Goal: Task Accomplishment & Management: Use online tool/utility

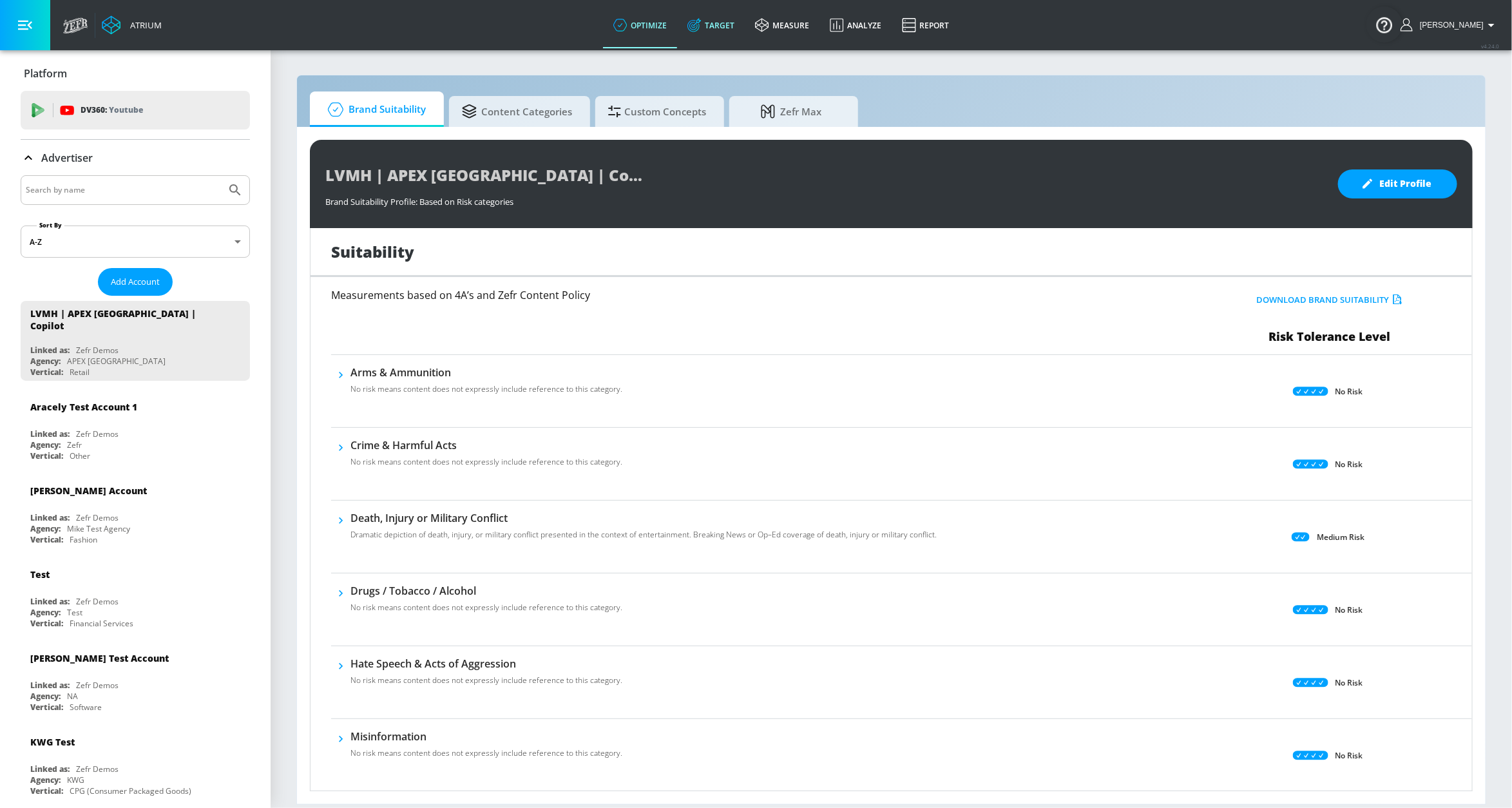
click at [740, 23] on link "Target" at bounding box center [711, 25] width 68 height 46
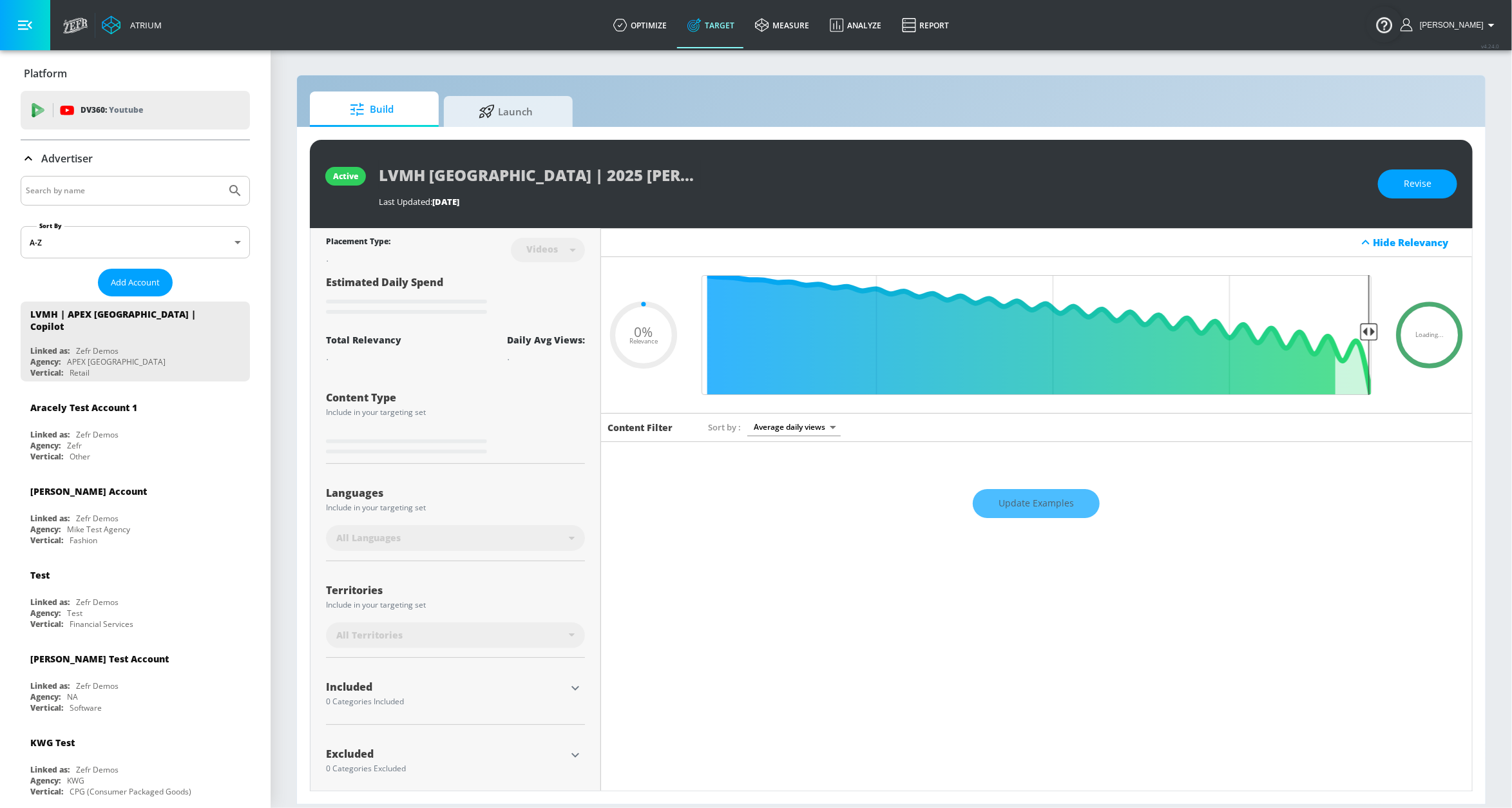
type input "0.05"
drag, startPoint x: 662, startPoint y: 19, endPoint x: 669, endPoint y: 18, distance: 7.1
click at [662, 19] on link "optimize" at bounding box center [640, 25] width 74 height 46
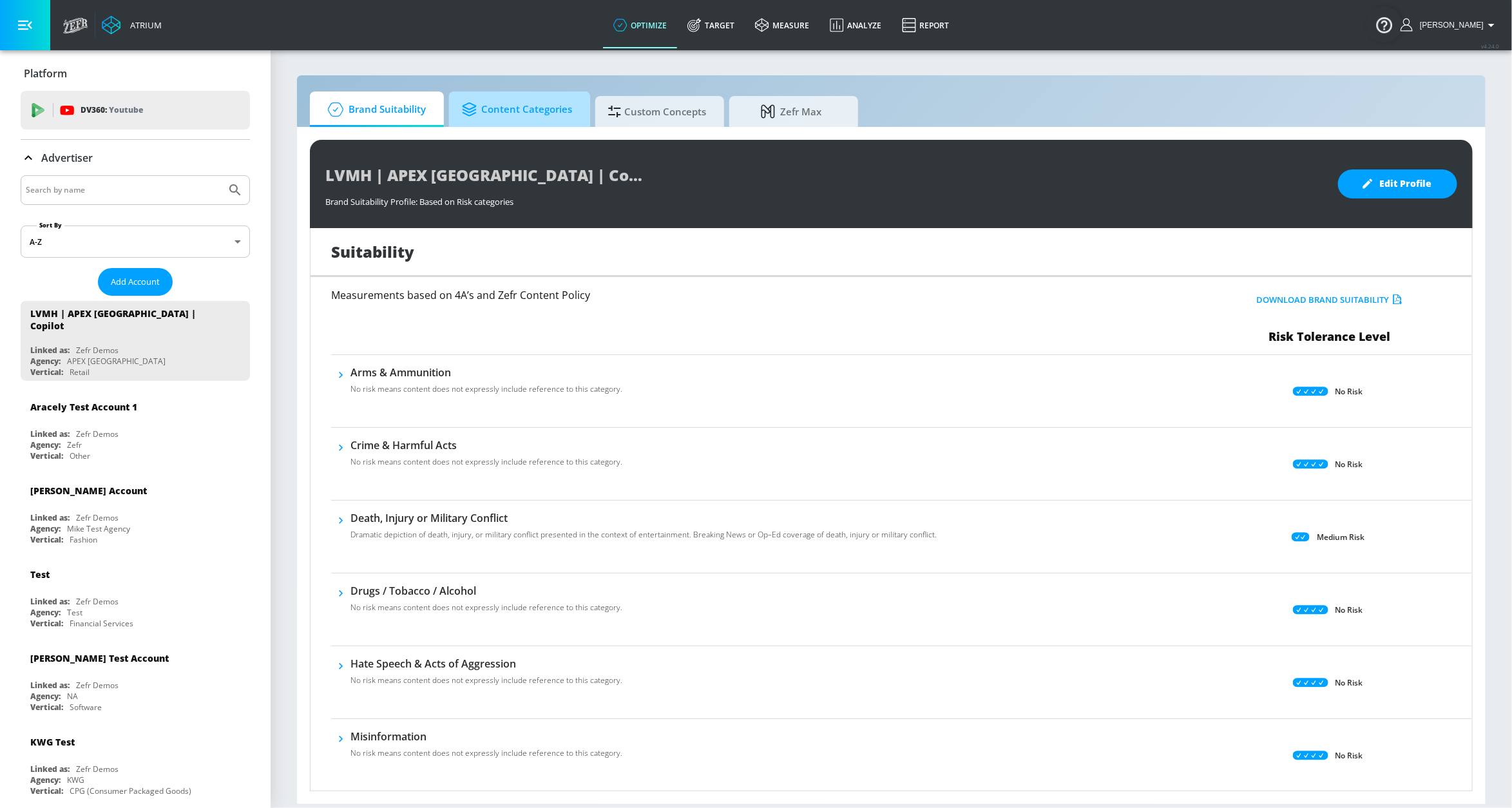
click at [534, 116] on span "Content Categories" at bounding box center [517, 109] width 110 height 31
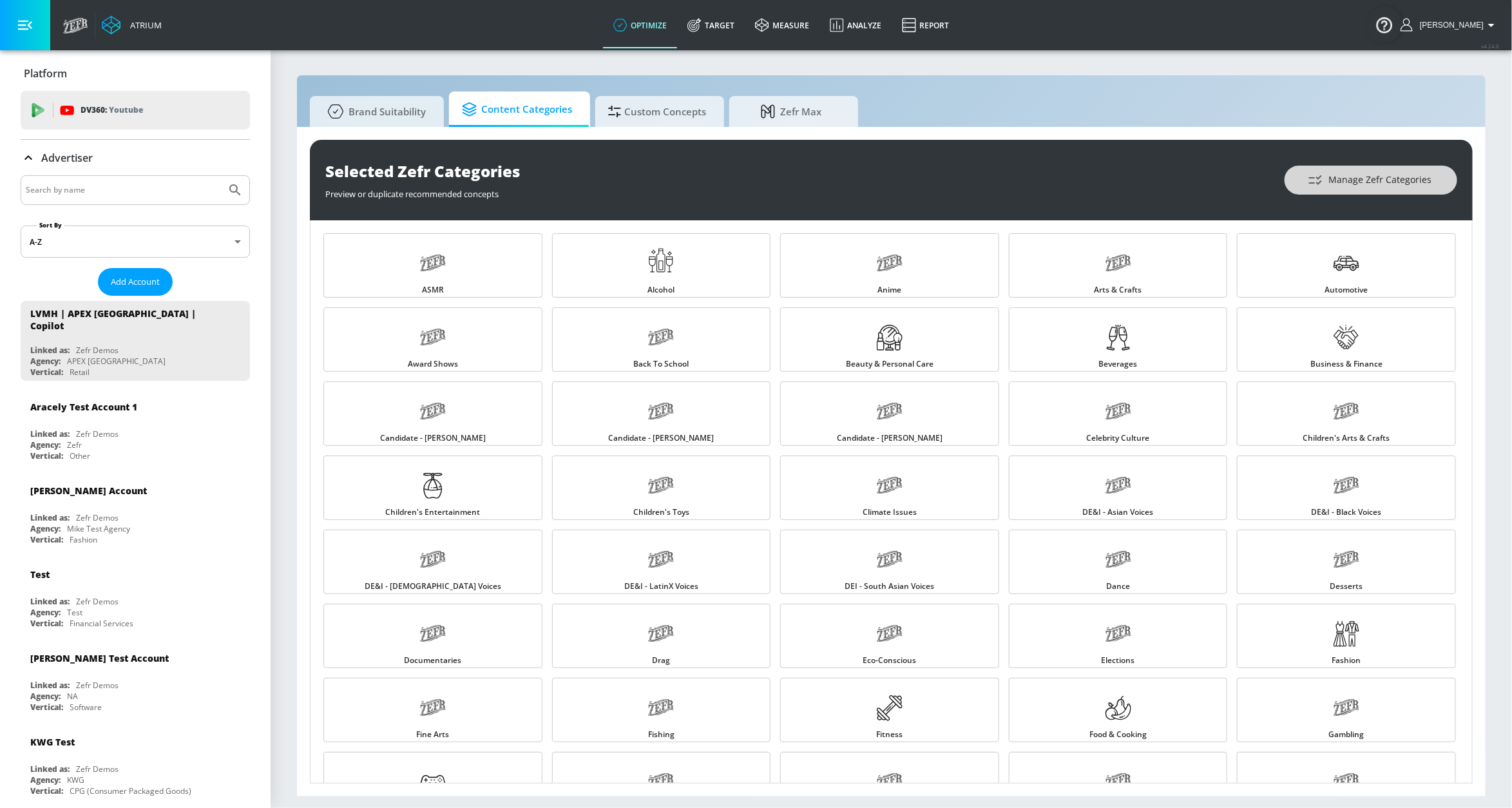
click at [1007, 182] on span "Manage Zefr Categories" at bounding box center [1371, 180] width 121 height 16
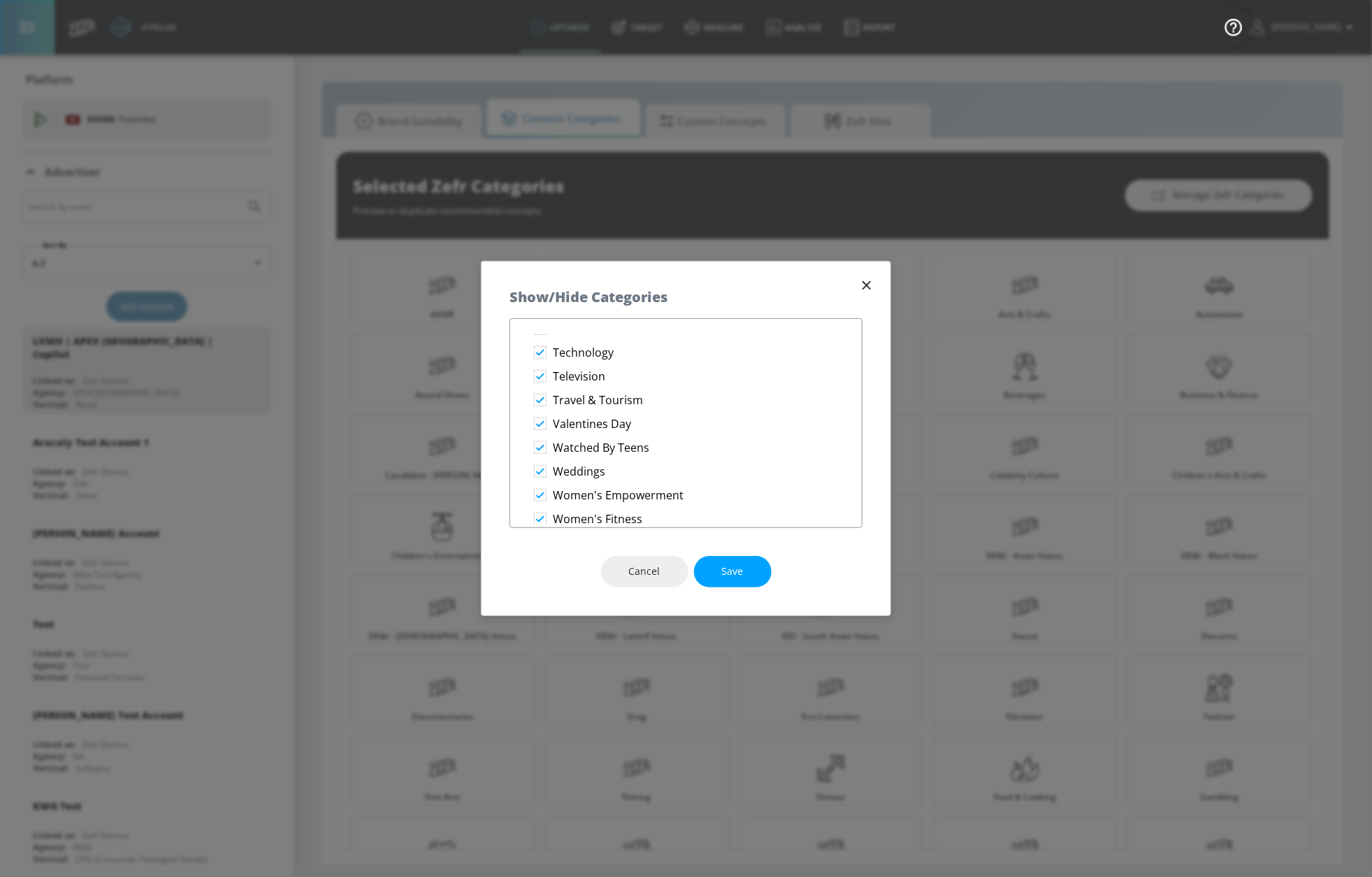
scroll to position [2430, 0]
